Goal: Task Accomplishment & Management: Manage account settings

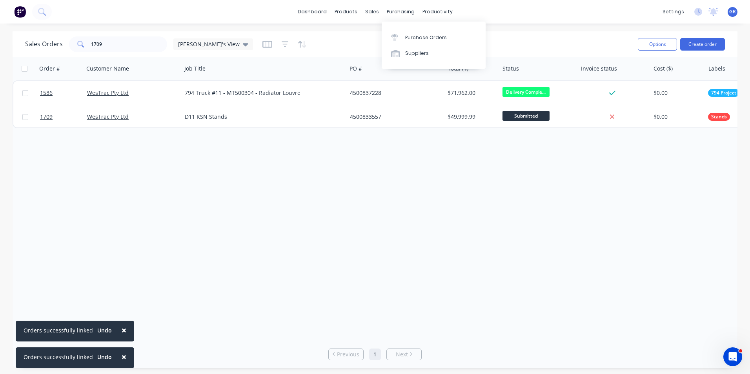
click at [402, 9] on div "purchasing" at bounding box center [401, 12] width 36 height 12
click at [422, 37] on div "Purchase Orders" at bounding box center [426, 37] width 42 height 7
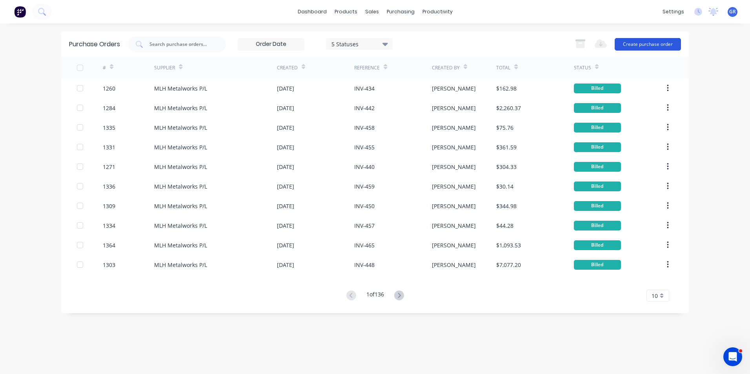
click at [636, 46] on button "Create purchase order" at bounding box center [648, 44] width 66 height 13
click at [162, 42] on input "text" at bounding box center [181, 44] width 65 height 8
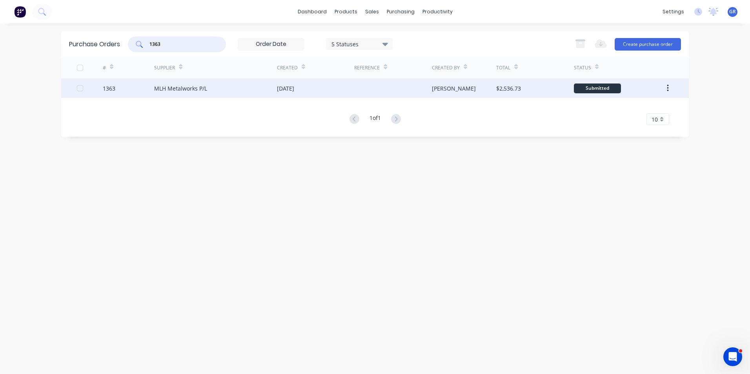
type input "1363"
click at [111, 89] on div "1363" at bounding box center [109, 88] width 13 height 8
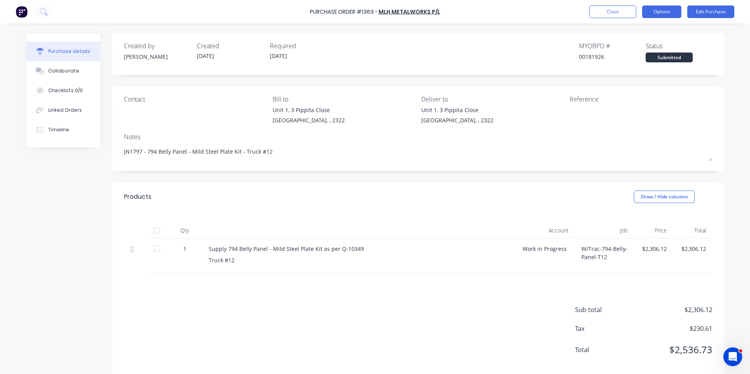
click at [671, 13] on button "Options" at bounding box center [661, 11] width 39 height 13
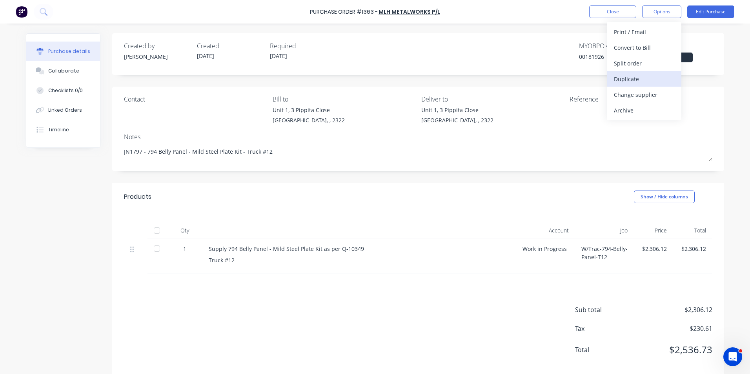
click at [629, 80] on div "Duplicate" at bounding box center [644, 78] width 60 height 11
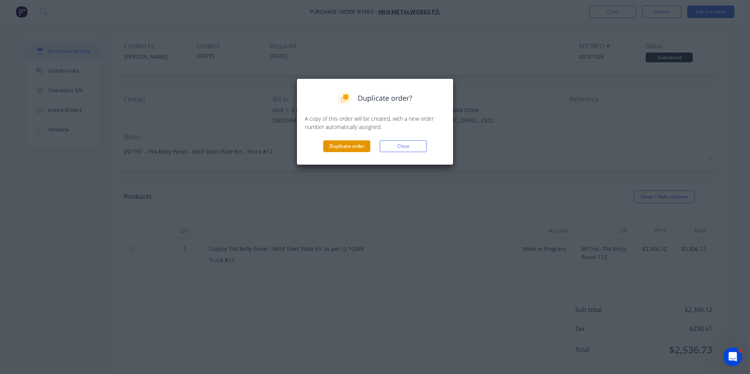
click at [351, 146] on button "Duplicate order" at bounding box center [346, 146] width 47 height 12
type textarea "x"
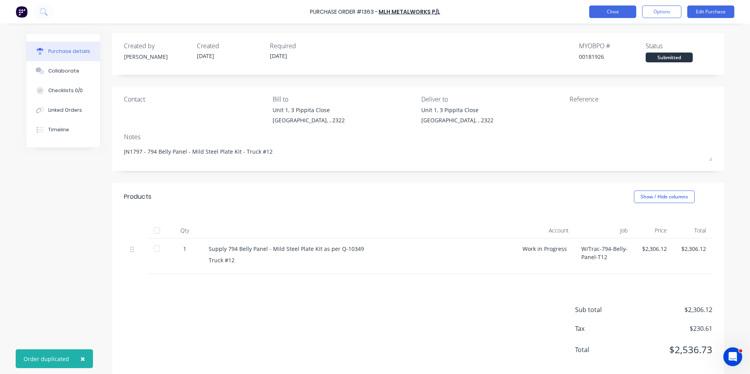
click at [624, 11] on button "Close" at bounding box center [612, 11] width 47 height 13
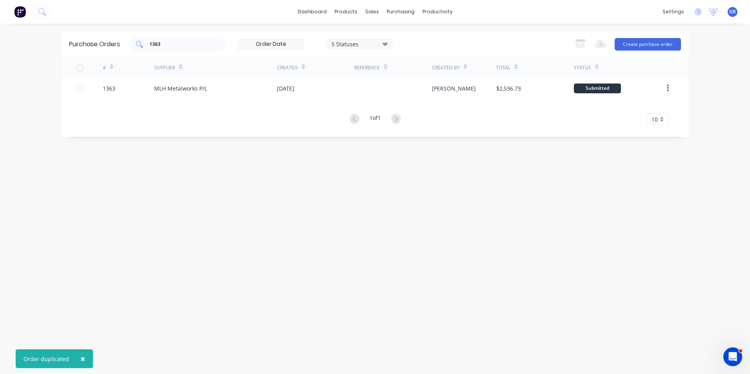
click at [168, 45] on input "1363" at bounding box center [181, 44] width 65 height 8
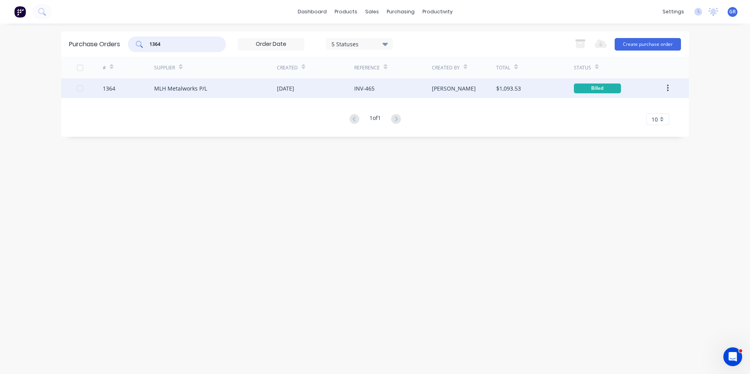
type input "1364"
click at [669, 88] on icon "button" at bounding box center [668, 88] width 2 height 9
click at [668, 88] on icon "button" at bounding box center [668, 88] width 2 height 7
click at [668, 89] on icon "button" at bounding box center [668, 88] width 2 height 9
click at [618, 124] on div "Duplicate" at bounding box center [640, 124] width 60 height 11
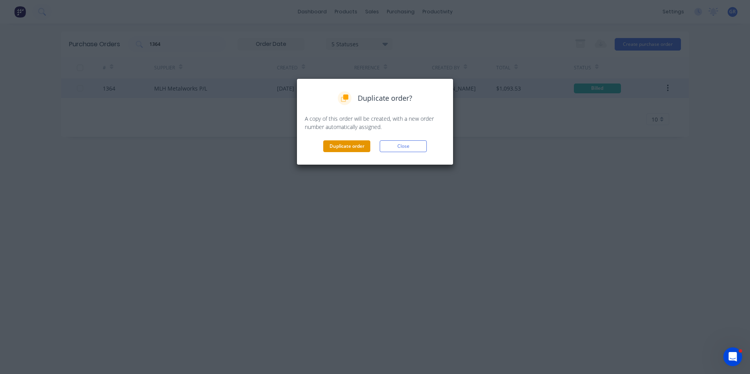
click at [356, 144] on button "Duplicate order" at bounding box center [346, 146] width 47 height 12
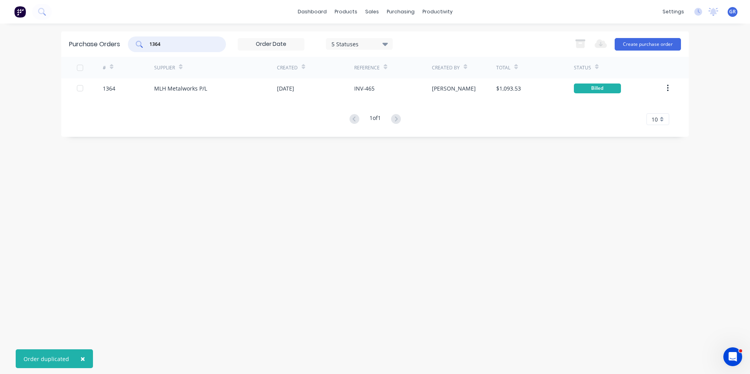
drag, startPoint x: 163, startPoint y: 43, endPoint x: 119, endPoint y: 43, distance: 43.9
click at [119, 43] on div "Purchase Orders 1364 5 Statuses 5 Statuses Export to Excel (XLSX) Create purcha…" at bounding box center [375, 43] width 628 height 25
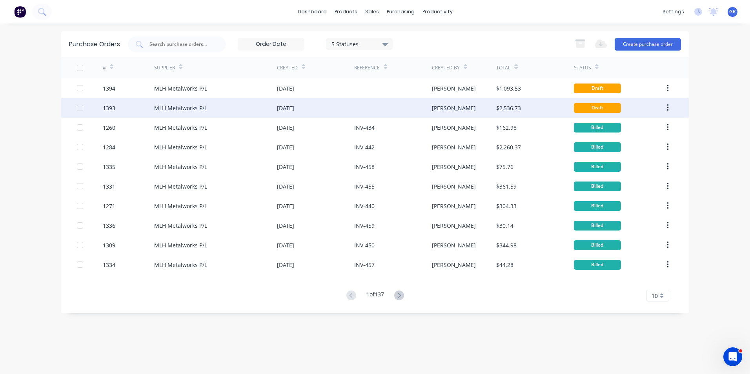
click at [112, 108] on div "1393" at bounding box center [109, 108] width 13 height 8
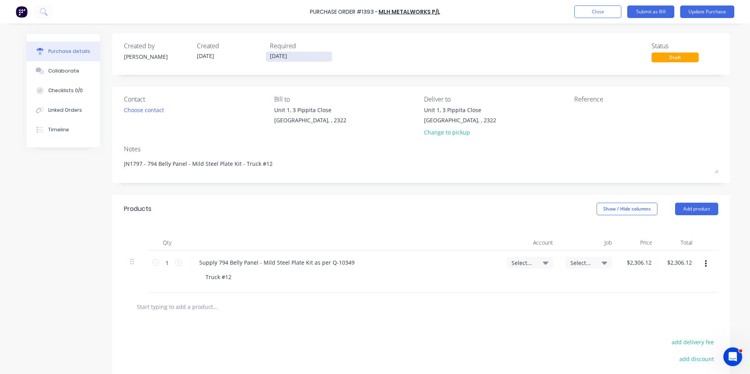
click at [282, 57] on input "[DATE]" at bounding box center [299, 57] width 66 height 10
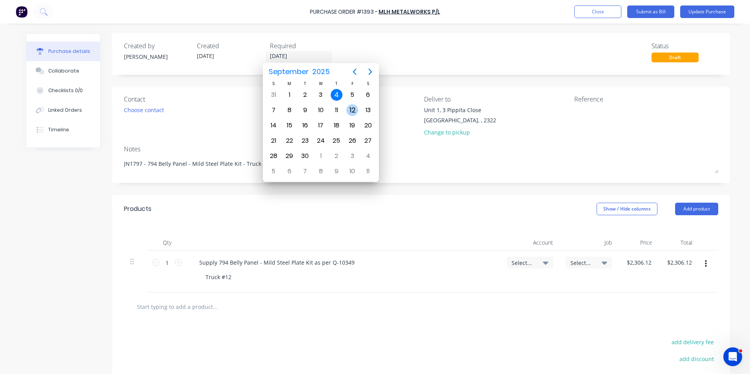
click at [353, 111] on div "12" at bounding box center [352, 110] width 12 height 12
type textarea "x"
type input "[DATE]"
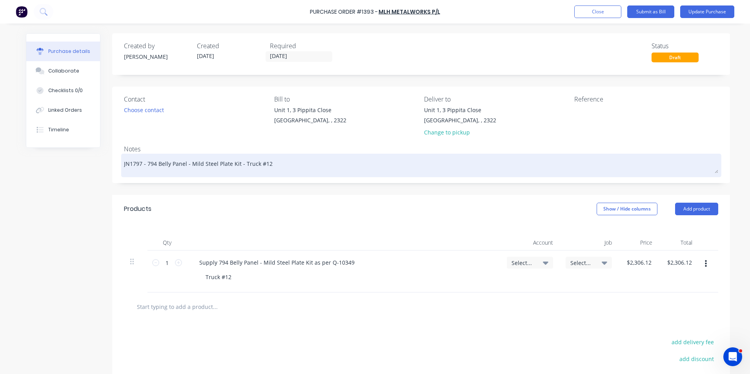
click at [262, 164] on textarea "JN1797 - 794 Belly Panel - Mild Steel Plate Kit - Truck #12" at bounding box center [421, 165] width 594 height 18
type textarea "x"
type textarea "JN1797 - 794 Belly Panel - Mild Steel Plate Kit - Truck #13"
click at [137, 165] on textarea "JN1797 - 794 Belly Panel - Mild Steel Plate Kit - Truck #13" at bounding box center [421, 165] width 594 height 18
type textarea "x"
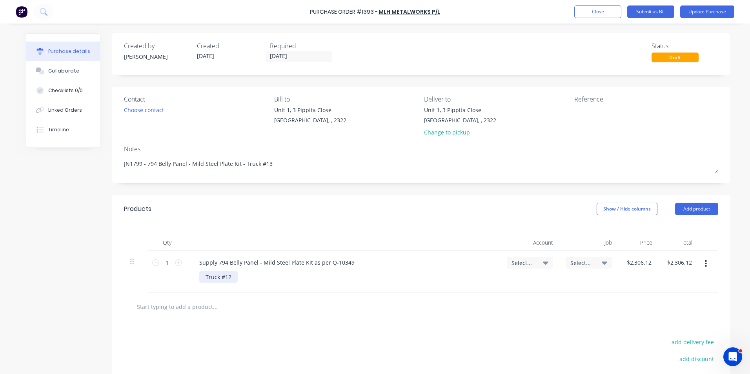
type textarea "JN1799 - 794 Belly Panel - Mild Steel Plate Kit - Truck #13"
type textarea "x"
type textarea "JN1799 - 794 Belly Panel - Mild Steel Plate Kit - Truck #13"
click at [225, 277] on div "Truck #12" at bounding box center [218, 276] width 38 height 11
click at [515, 262] on span "Select..." at bounding box center [524, 263] width 24 height 8
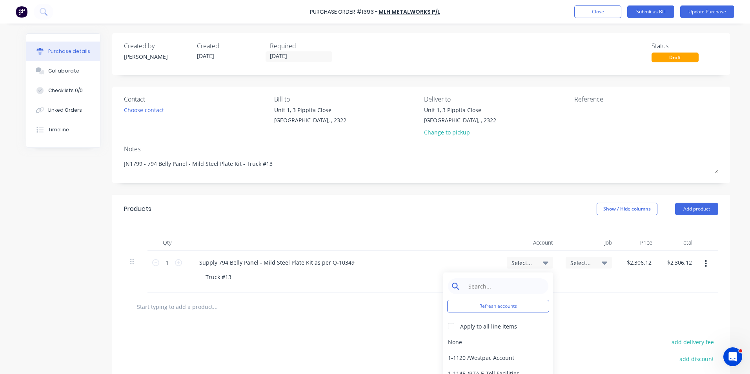
type textarea "x"
click at [481, 288] on input at bounding box center [504, 287] width 80 height 16
type input "1-14"
click at [514, 342] on div "1-1400 / Work in Progress - Materials" at bounding box center [498, 342] width 110 height 16
click at [578, 263] on span "Select..." at bounding box center [582, 263] width 24 height 8
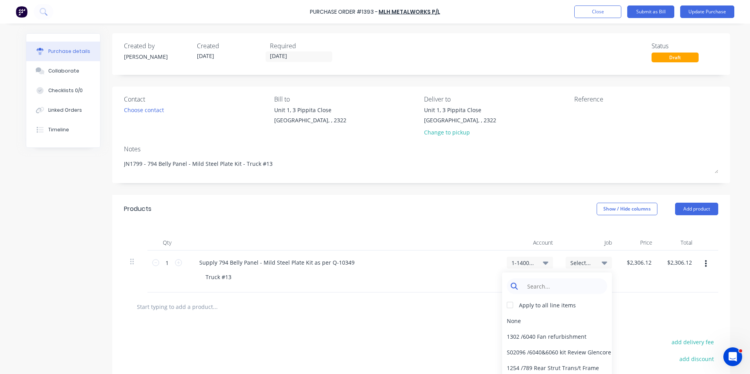
type textarea "x"
click at [532, 288] on input at bounding box center [563, 287] width 80 height 16
type input "1799"
click at [567, 337] on div "1799 / W/Trac-794-Belly-Panel-T13" at bounding box center [557, 337] width 110 height 16
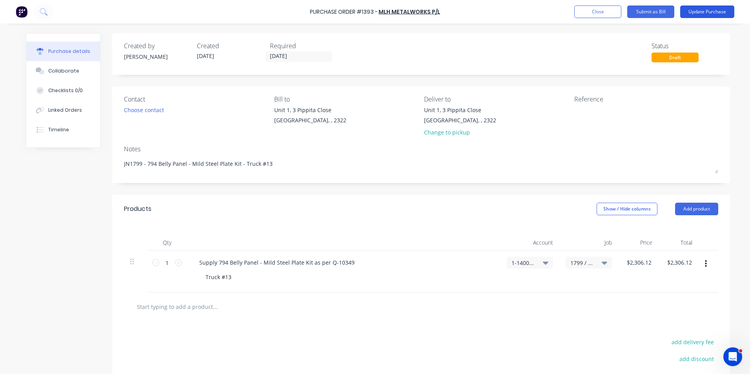
click at [704, 11] on button "Update Purchase" at bounding box center [707, 11] width 54 height 13
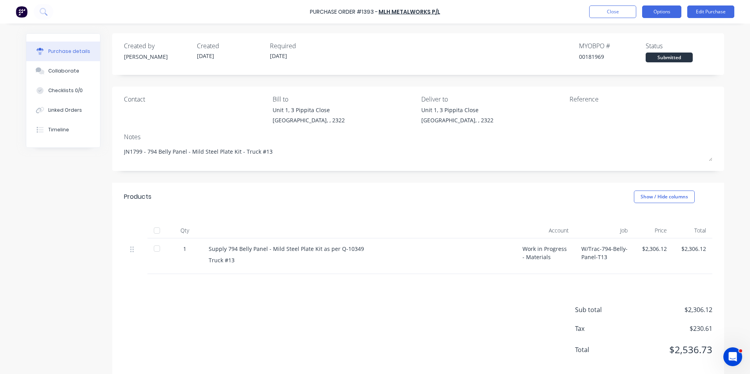
click at [668, 13] on button "Options" at bounding box center [661, 11] width 39 height 13
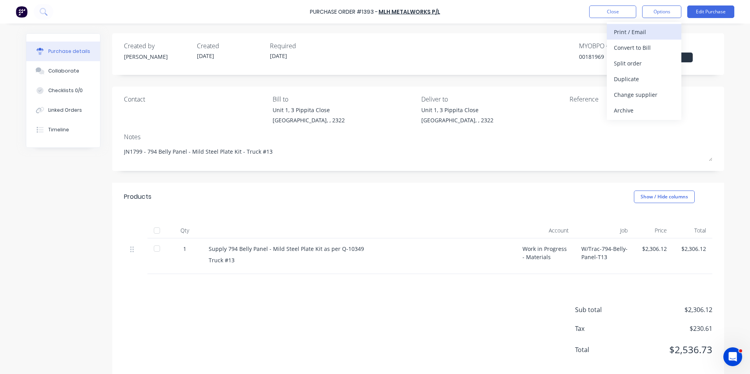
click at [642, 31] on div "Print / Email" at bounding box center [644, 31] width 60 height 11
click at [636, 48] on div "With pricing" at bounding box center [644, 47] width 60 height 11
type textarea "x"
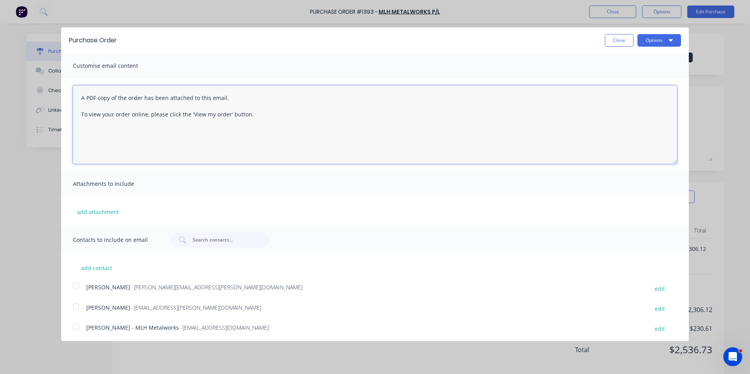
drag, startPoint x: 245, startPoint y: 115, endPoint x: 78, endPoint y: 96, distance: 168.6
click at [78, 96] on textarea "A PDF copy of the order has been attached to this email. To view your order onl…" at bounding box center [375, 125] width 604 height 78
type textarea "Hey [PERSON_NAME]"
